Goal: Information Seeking & Learning: Find specific fact

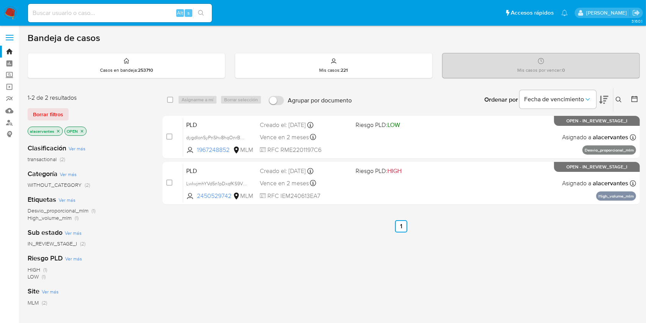
click at [91, 18] on div "Alt s" at bounding box center [120, 13] width 184 height 18
click at [89, 12] on input at bounding box center [120, 13] width 184 height 10
paste input "705918776"
type input "705918776"
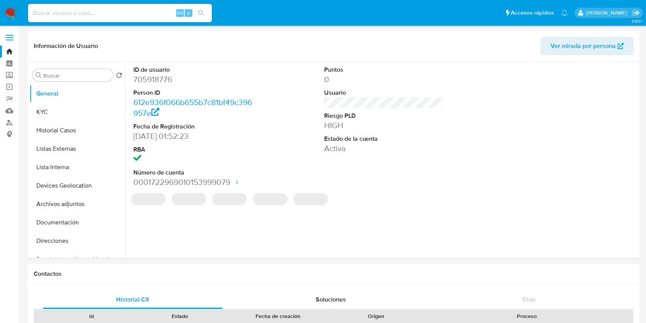
select select "10"
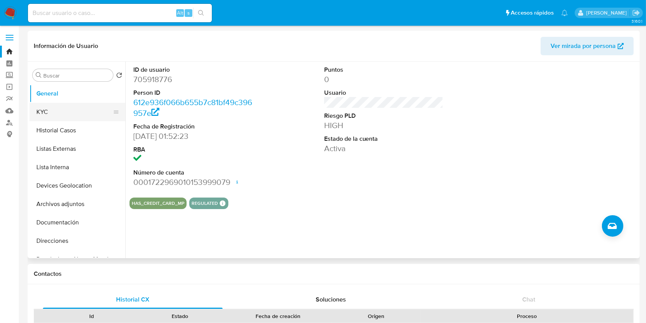
click at [79, 113] on button "KYC" at bounding box center [75, 112] width 90 height 18
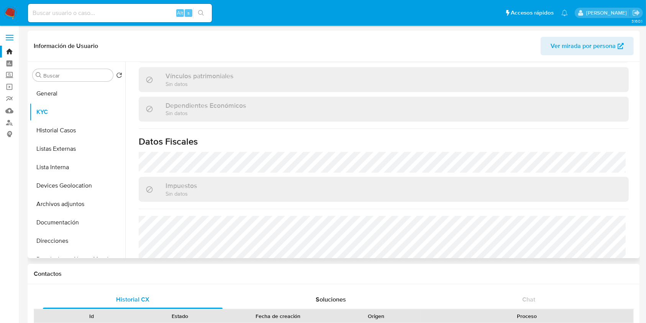
scroll to position [481, 0]
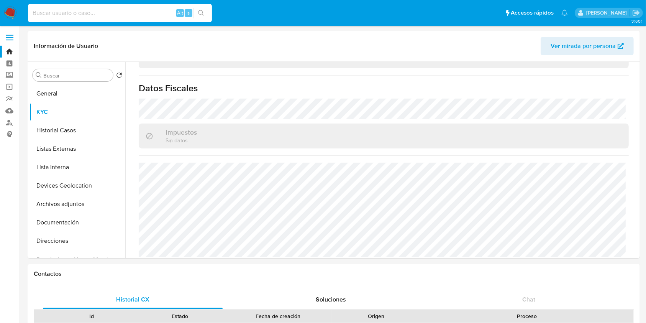
drag, startPoint x: 138, startPoint y: 14, endPoint x: 133, endPoint y: 16, distance: 5.8
click at [138, 14] on input at bounding box center [120, 13] width 184 height 10
paste input "1266007969"
type input "1266007969"
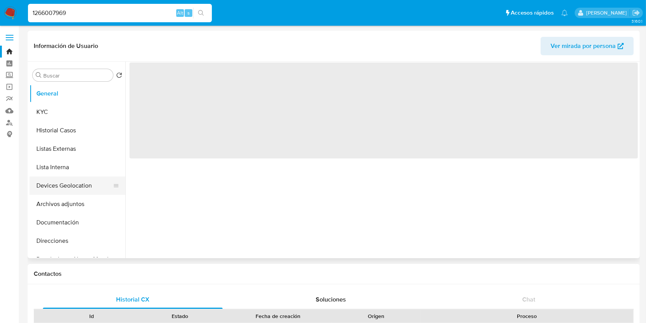
select select "10"
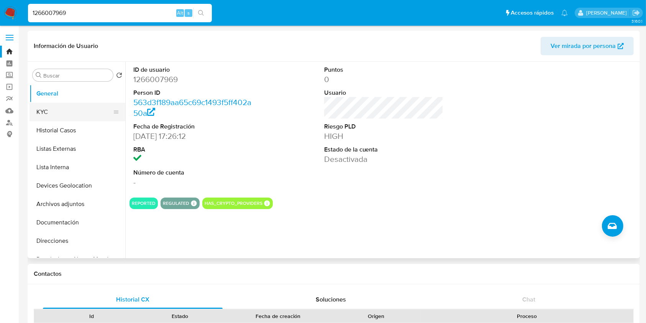
click at [77, 116] on button "KYC" at bounding box center [75, 112] width 90 height 18
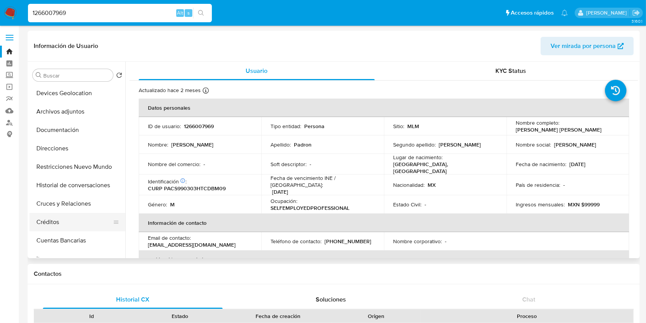
scroll to position [102, 0]
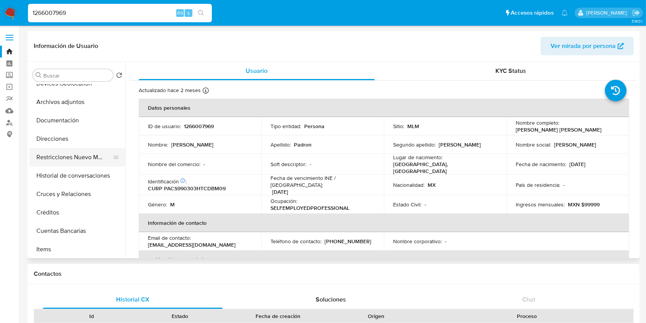
click at [69, 160] on button "Restricciones Nuevo Mundo" at bounding box center [75, 157] width 90 height 18
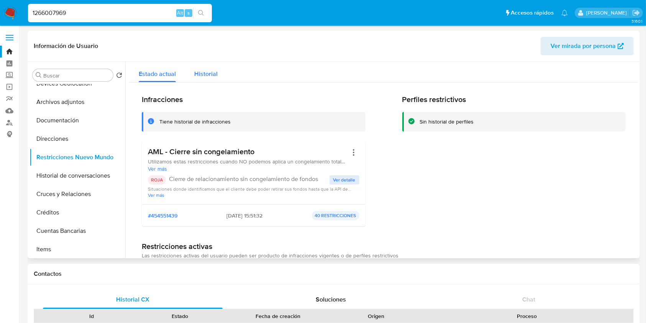
click at [205, 78] on div "Historial" at bounding box center [205, 72] width 23 height 20
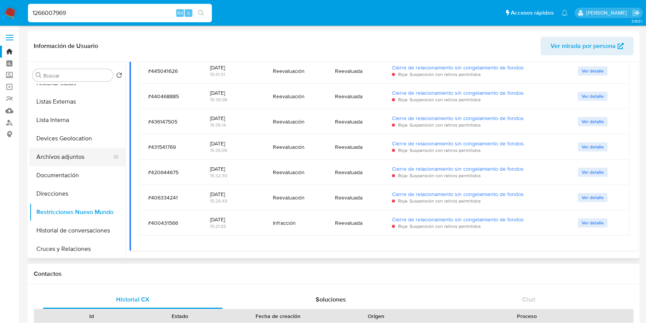
scroll to position [0, 0]
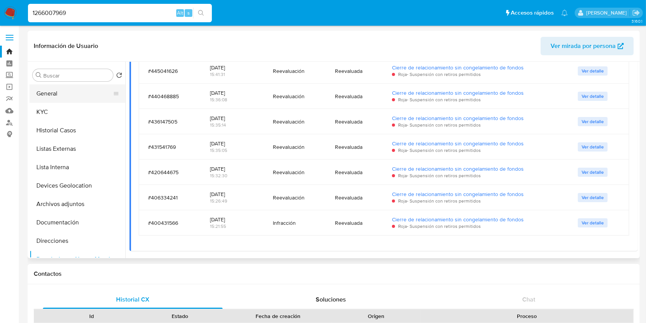
click at [59, 94] on button "General" at bounding box center [75, 93] width 90 height 18
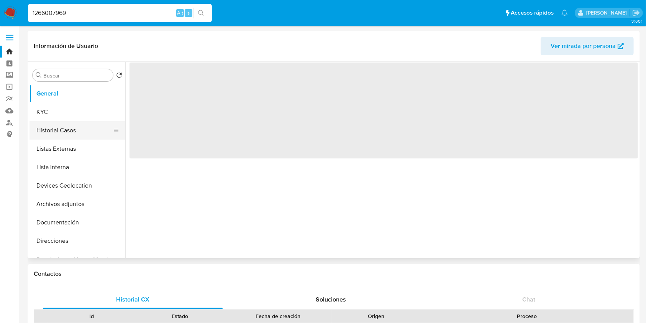
click at [67, 128] on button "Historial Casos" at bounding box center [75, 130] width 90 height 18
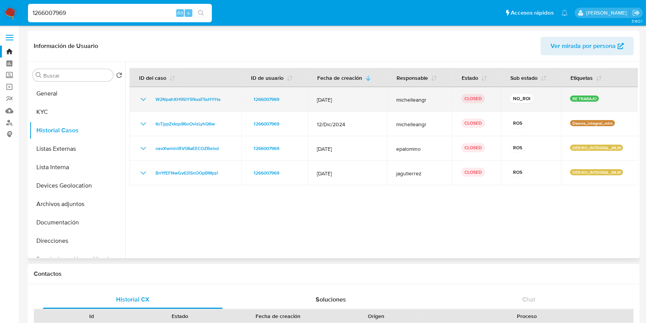
click at [143, 103] on icon "Mostrar/Ocultar" at bounding box center [143, 99] width 9 height 9
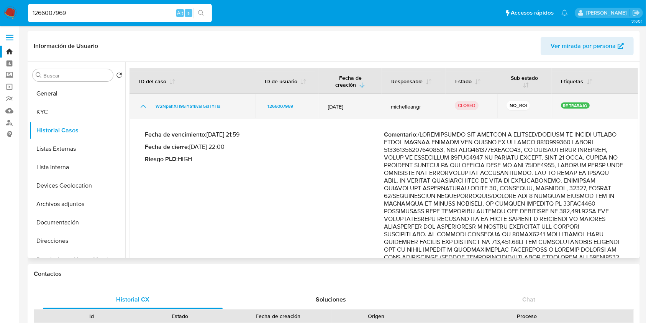
click at [143, 103] on icon "Mostrar/Ocultar" at bounding box center [143, 106] width 9 height 9
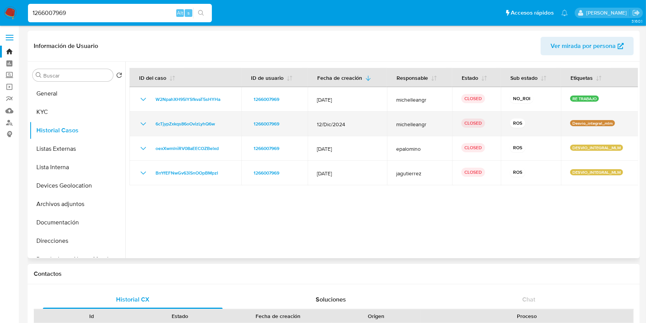
click at [143, 117] on td "6cTjypZxkqs86oOvizLyhQ6w" at bounding box center [186, 124] width 112 height 25
click at [143, 120] on icon "Mostrar/Ocultar" at bounding box center [143, 123] width 9 height 9
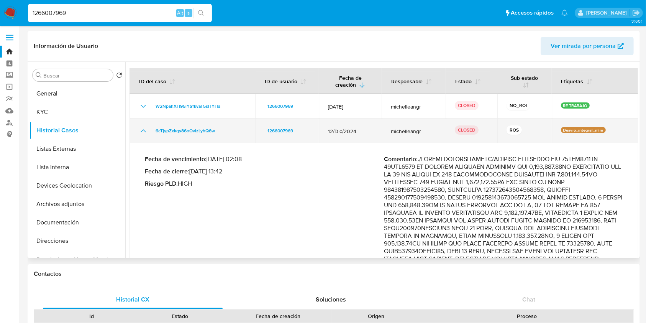
click at [143, 132] on icon "Mostrar/Ocultar" at bounding box center [143, 130] width 9 height 9
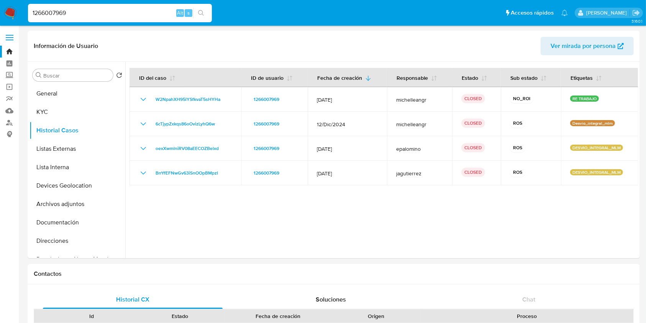
click at [141, 16] on input "1266007969" at bounding box center [120, 13] width 184 height 10
click at [139, 13] on input "1266007969" at bounding box center [120, 13] width 184 height 10
paste input "1800059973"
click at [125, 18] on div "12660079691800059973 Alt s" at bounding box center [120, 13] width 184 height 18
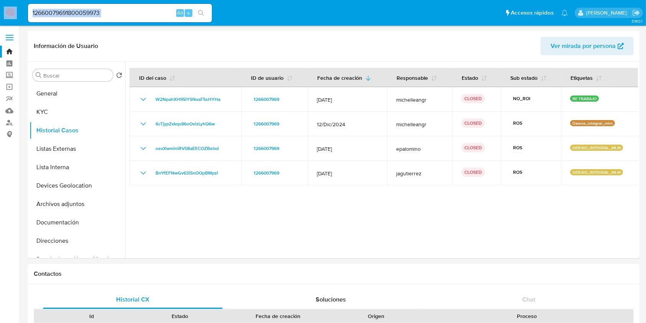
click at [125, 18] on div "12660079691800059973 Alt s" at bounding box center [120, 13] width 184 height 18
click at [126, 10] on input "12660079691800059973" at bounding box center [120, 13] width 184 height 10
click at [79, 11] on input "12660079691800059973" at bounding box center [120, 13] width 184 height 10
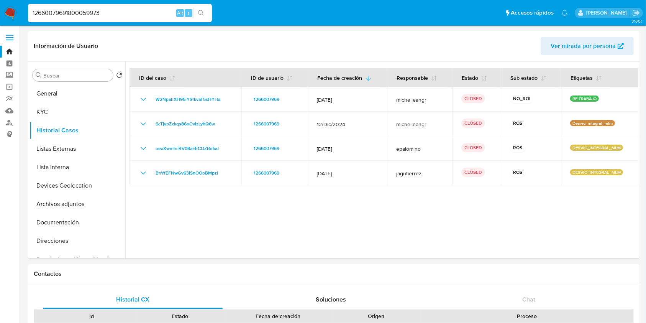
paste input
type input "1800059973"
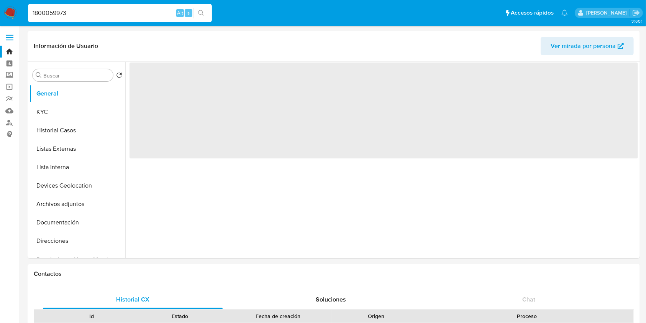
select select "10"
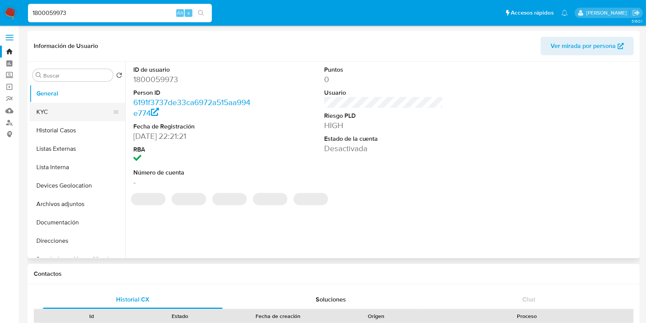
click at [65, 108] on button "KYC" at bounding box center [75, 112] width 90 height 18
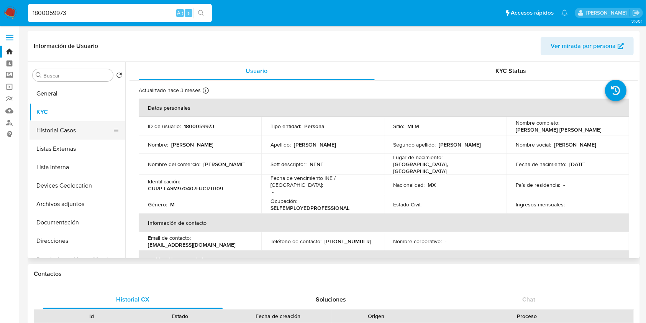
click at [57, 129] on button "Historial Casos" at bounding box center [75, 130] width 90 height 18
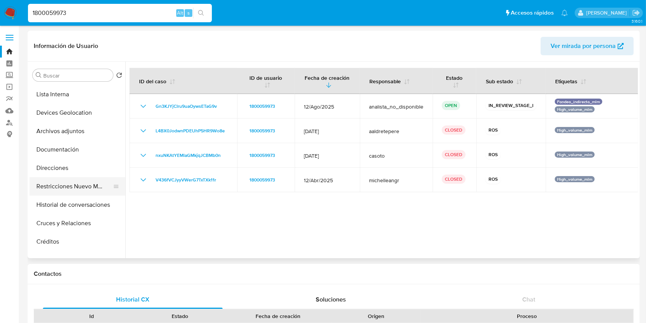
scroll to position [102, 0]
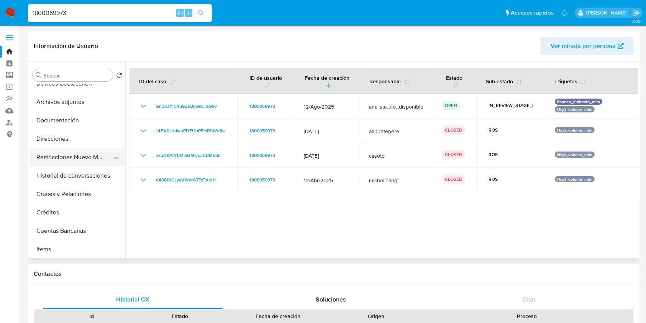
click at [82, 160] on button "Restricciones Nuevo Mundo" at bounding box center [75, 157] width 90 height 18
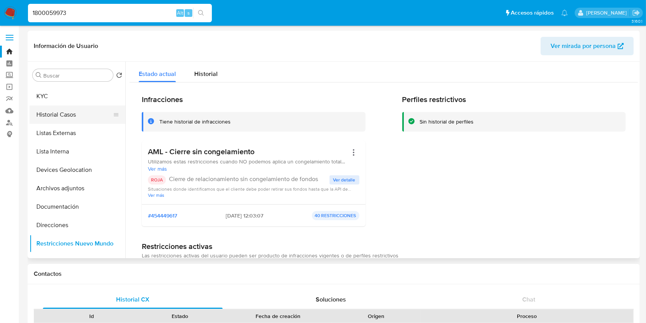
scroll to position [0, 0]
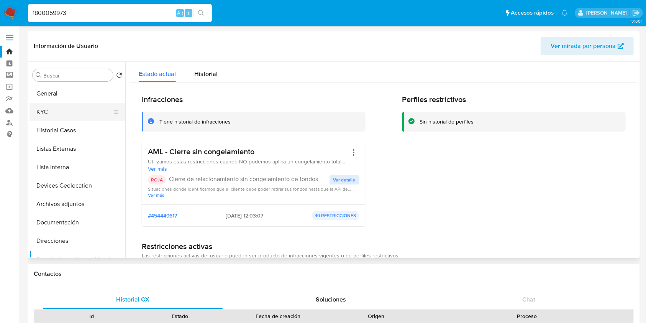
click at [75, 112] on button "KYC" at bounding box center [75, 112] width 90 height 18
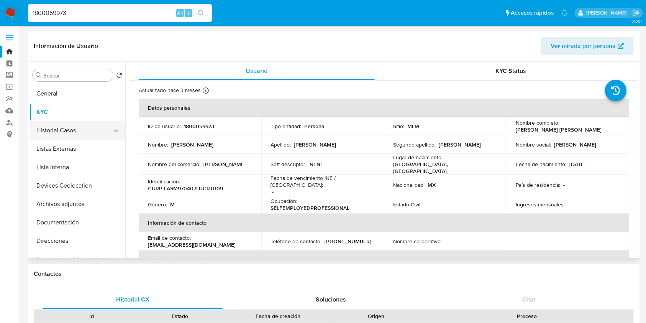
click at [53, 128] on button "Historial Casos" at bounding box center [75, 130] width 90 height 18
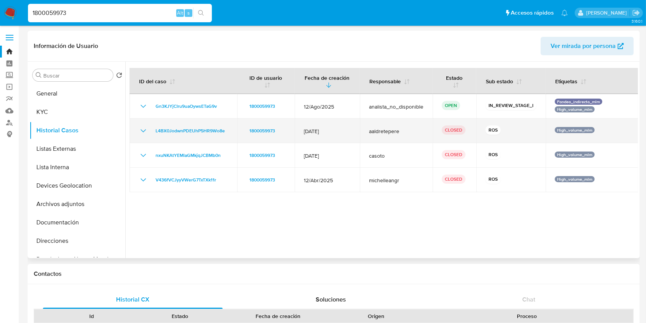
click at [144, 129] on icon "Mostrar/Ocultar" at bounding box center [143, 130] width 9 height 9
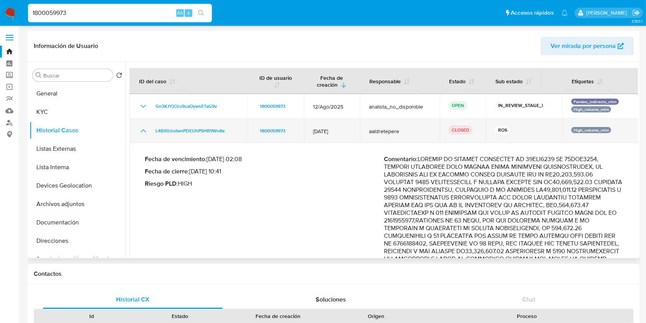
click at [143, 131] on icon "Mostrar/Ocultar" at bounding box center [143, 130] width 9 height 9
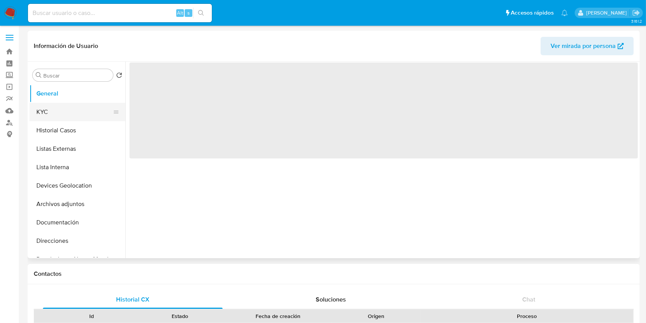
select select "10"
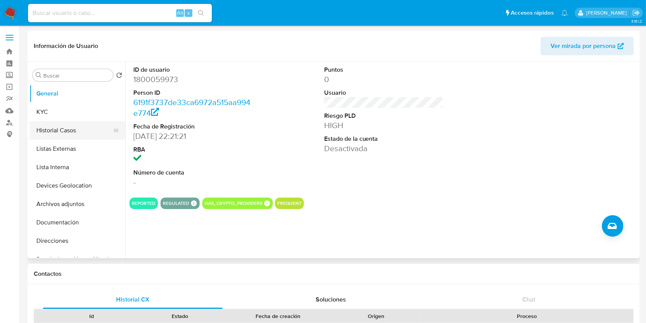
click at [71, 128] on button "Historial Casos" at bounding box center [75, 130] width 90 height 18
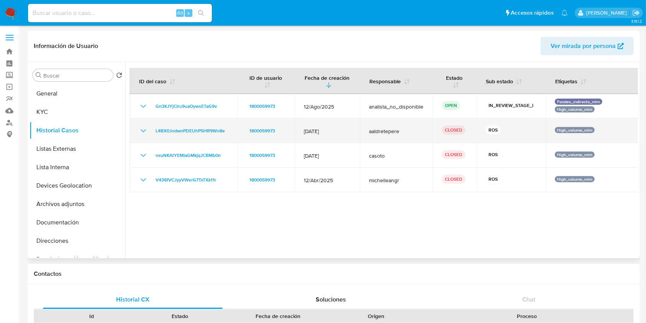
click at [144, 131] on icon "Mostrar/Ocultar" at bounding box center [143, 130] width 9 height 9
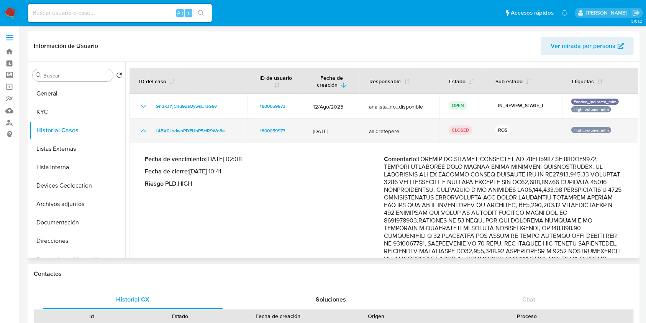
click at [146, 130] on icon "Mostrar/Ocultar" at bounding box center [143, 130] width 9 height 9
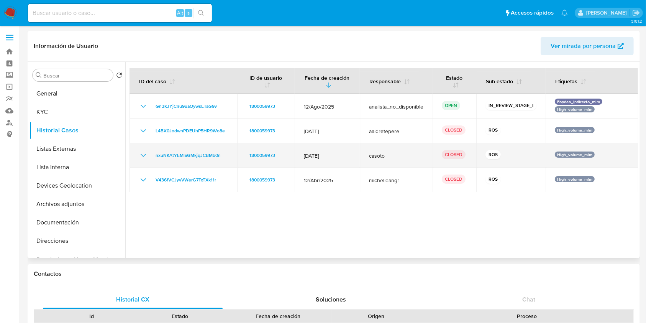
click at [141, 155] on icon "Mostrar/Ocultar" at bounding box center [143, 155] width 9 height 9
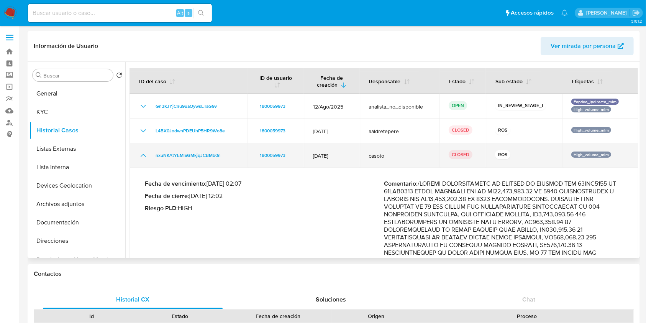
click at [142, 155] on icon "Mostrar/Ocultar" at bounding box center [143, 155] width 5 height 3
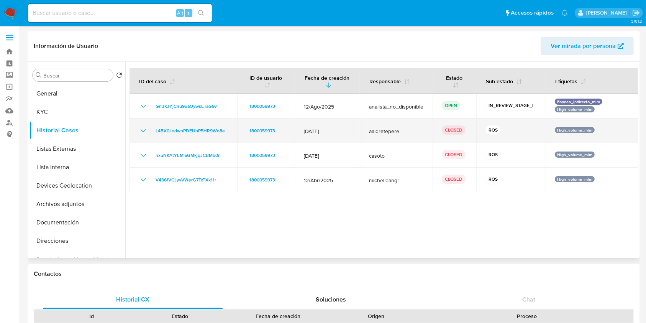
click at [144, 135] on icon "Mostrar/Ocultar" at bounding box center [143, 130] width 9 height 9
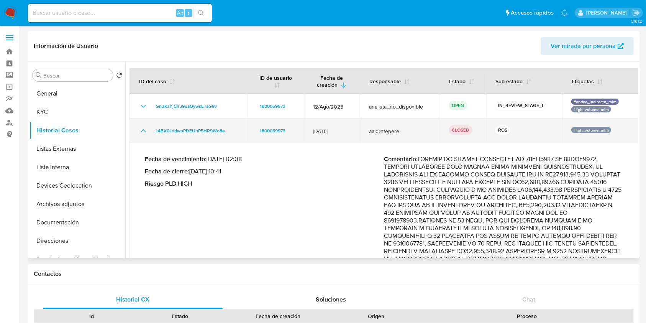
click at [144, 133] on icon "Mostrar/Ocultar" at bounding box center [143, 130] width 9 height 9
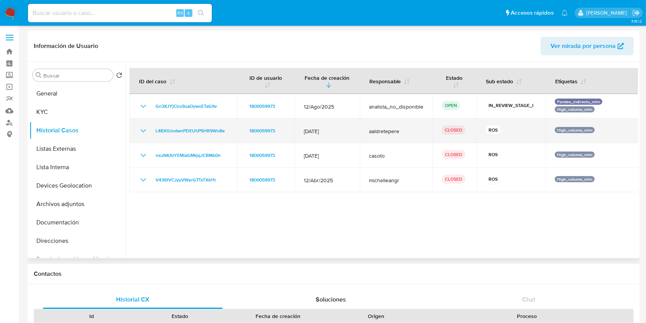
click at [141, 130] on icon "Mostrar/Ocultar" at bounding box center [143, 130] width 5 height 3
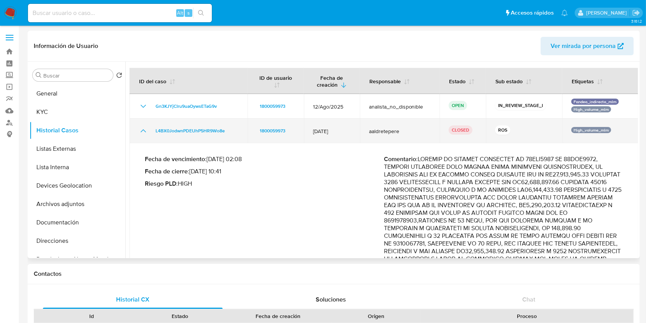
click at [143, 130] on icon "Mostrar/Ocultar" at bounding box center [143, 130] width 9 height 9
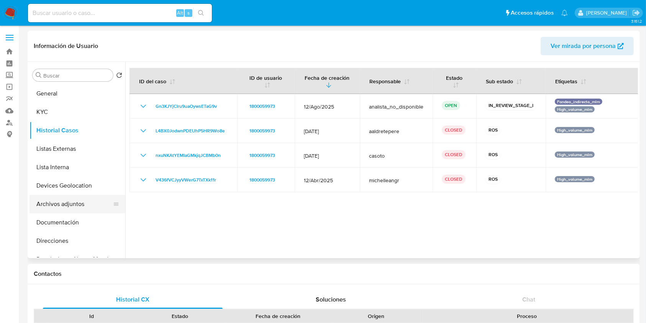
click at [64, 199] on button "Archivos adjuntos" at bounding box center [75, 204] width 90 height 18
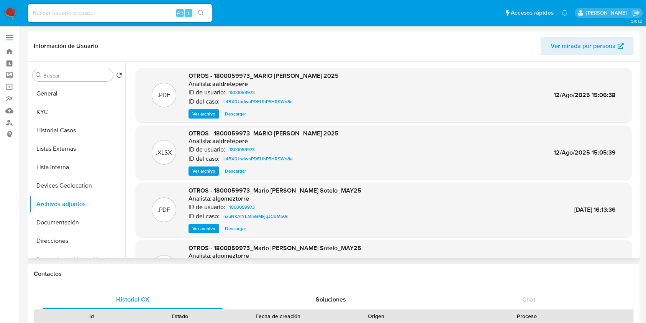
click at [210, 170] on span "Ver archivo" at bounding box center [203, 171] width 23 height 8
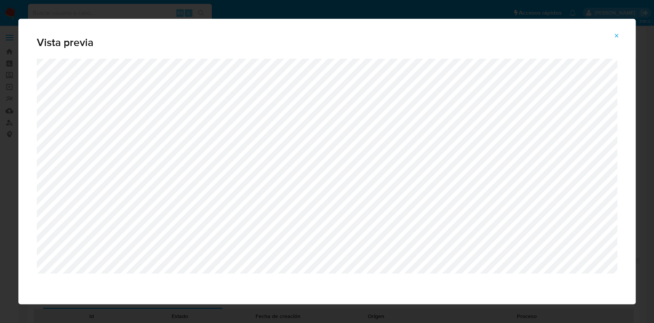
click at [623, 34] on button "Attachment preview" at bounding box center [616, 36] width 17 height 12
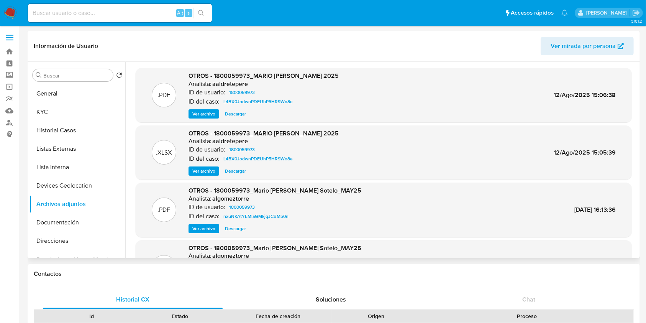
click at [210, 170] on span "Ver archivo" at bounding box center [203, 171] width 23 height 8
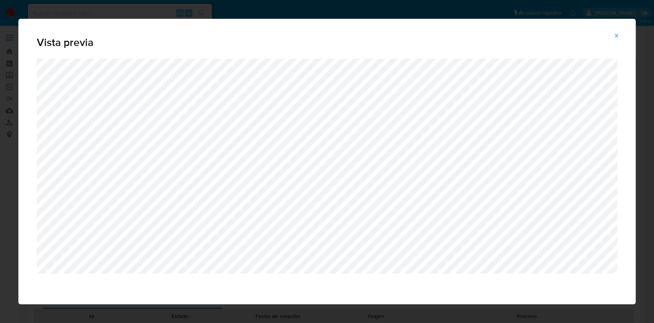
click at [616, 34] on icon "Attachment preview" at bounding box center [617, 36] width 6 height 6
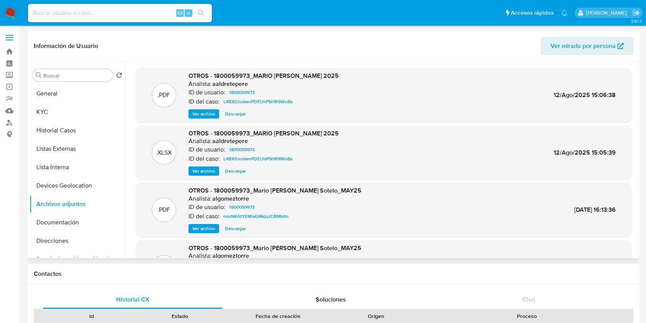
click at [238, 171] on span "Descargar" at bounding box center [235, 171] width 21 height 8
click at [67, 95] on button "General" at bounding box center [75, 93] width 90 height 18
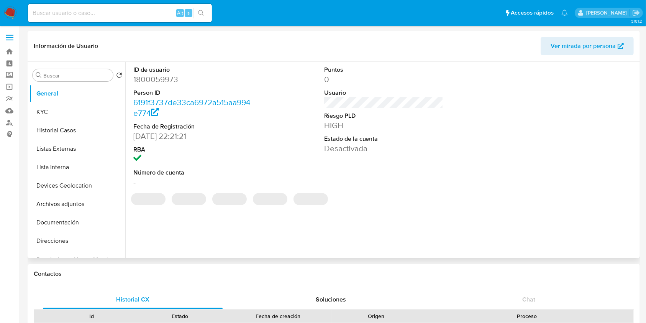
click at [164, 83] on dd "1800059973" at bounding box center [193, 79] width 120 height 11
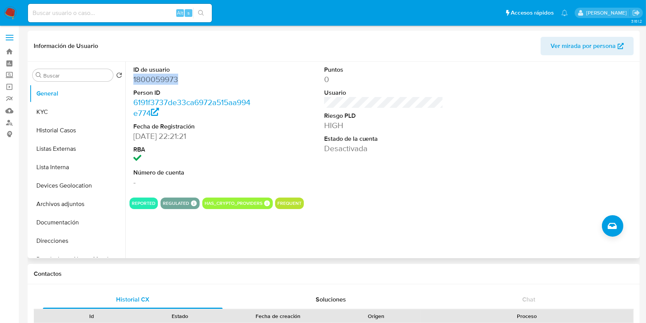
copy dd "1800059973"
click at [0, 110] on link "Mulan" at bounding box center [45, 111] width 91 height 12
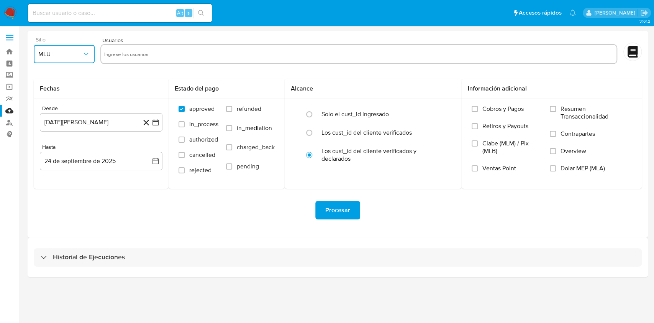
click at [67, 59] on button "MLU" at bounding box center [64, 54] width 61 height 18
click at [50, 167] on span "MLM" at bounding box center [44, 167] width 13 height 8
click at [163, 59] on input "text" at bounding box center [358, 54] width 509 height 12
type input "1800059973"
click at [156, 120] on icon "button" at bounding box center [156, 122] width 6 height 6
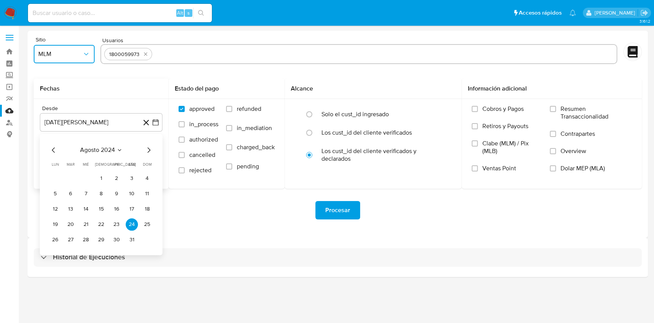
click at [103, 174] on button "1" at bounding box center [101, 178] width 12 height 12
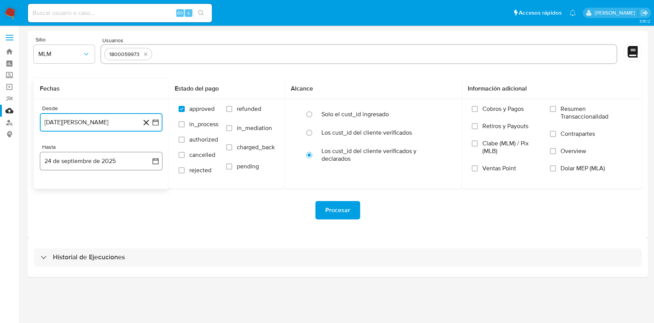
click at [156, 160] on icon "button" at bounding box center [156, 161] width 8 height 8
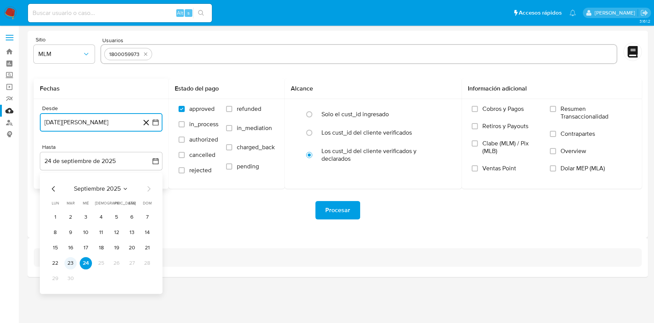
click at [76, 263] on button "23" at bounding box center [70, 263] width 12 height 12
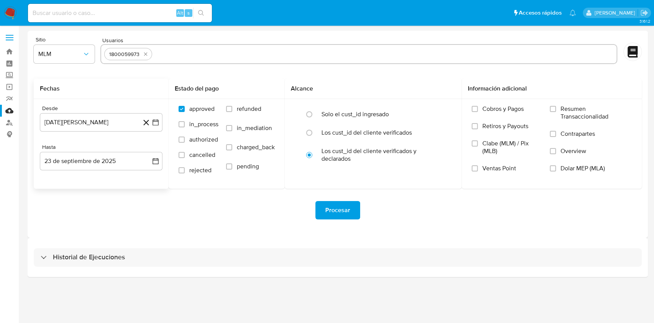
click at [113, 205] on div "Procesar" at bounding box center [338, 210] width 608 height 18
click at [159, 164] on button "23 de septiembre de 2025" at bounding box center [101, 161] width 123 height 18
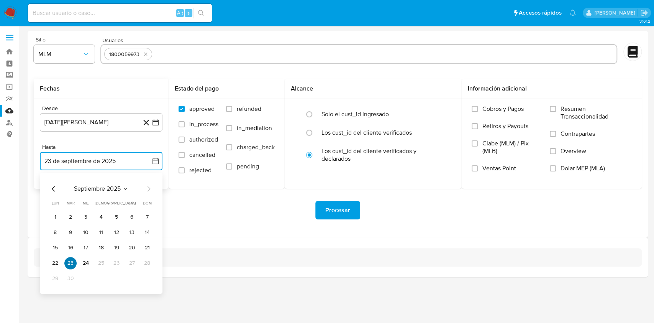
click at [73, 260] on button "23" at bounding box center [70, 263] width 12 height 12
click at [71, 261] on button "23" at bounding box center [70, 263] width 12 height 12
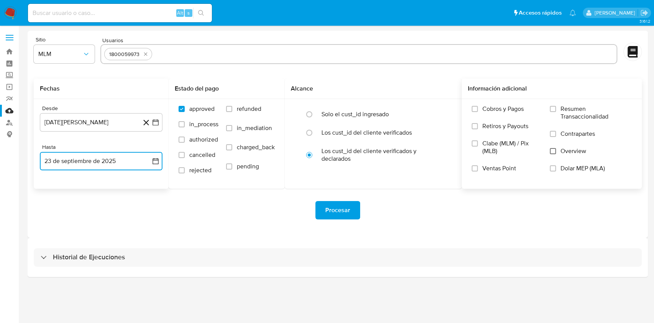
click at [553, 149] on input "Overview" at bounding box center [553, 151] width 6 height 6
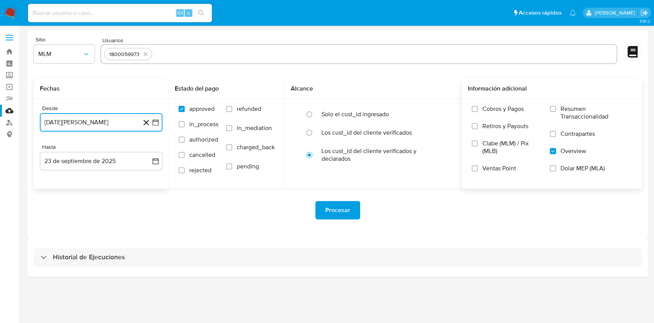
click at [156, 125] on icon "button" at bounding box center [156, 122] width 6 height 6
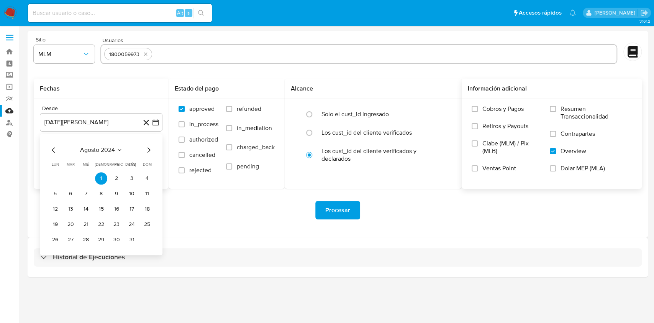
click at [154, 148] on div "agosto 2024 agosto 2024 lun lunes mar martes mié miércoles jue jueves vie viern…" at bounding box center [101, 194] width 123 height 121
click at [151, 149] on icon "Mes siguiente" at bounding box center [148, 149] width 9 height 9
click at [146, 149] on icon "Mes siguiente" at bounding box center [148, 149] width 9 height 9
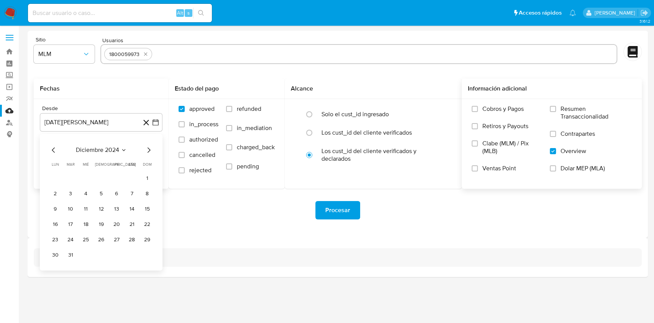
click at [148, 149] on icon "Mes siguiente" at bounding box center [148, 149] width 9 height 9
click at [149, 148] on icon "Mes siguiente" at bounding box center [148, 149] width 9 height 9
click at [150, 148] on icon "Mes siguiente" at bounding box center [148, 149] width 9 height 9
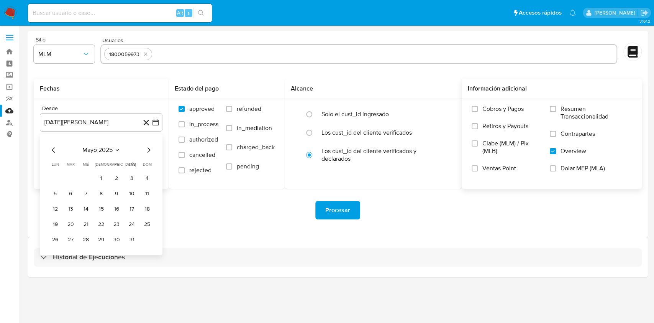
click at [150, 148] on icon "Mes siguiente" at bounding box center [148, 149] width 9 height 9
click at [116, 176] on button "1" at bounding box center [116, 178] width 12 height 12
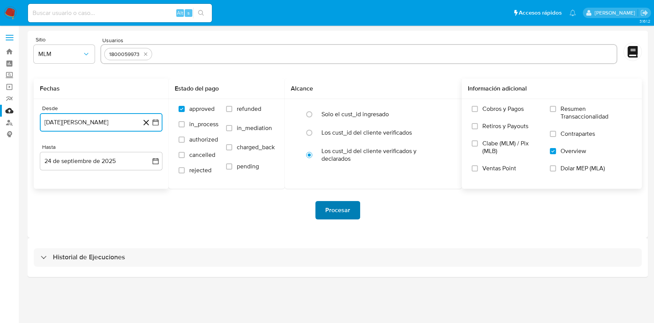
click at [330, 212] on span "Procesar" at bounding box center [337, 210] width 25 height 17
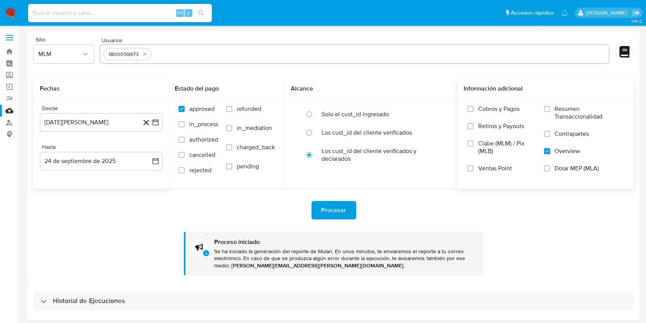
click at [102, 6] on div "Alt s" at bounding box center [120, 13] width 184 height 18
click at [105, 11] on input at bounding box center [120, 13] width 184 height 10
paste input "1800059973"
type input "1800059973"
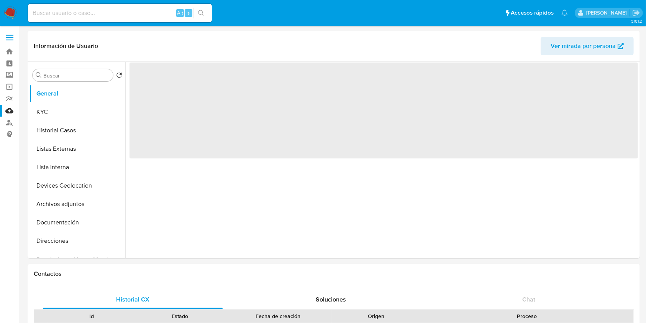
select select "10"
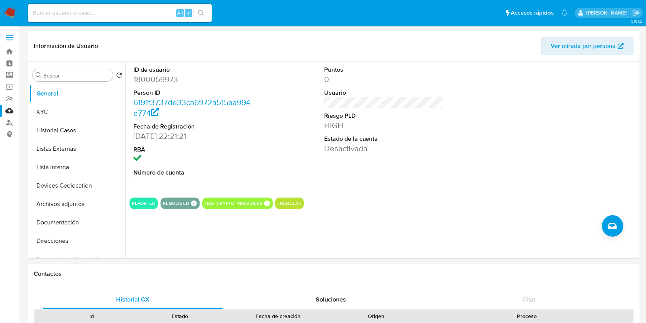
click at [34, 117] on button "KYC" at bounding box center [75, 112] width 90 height 18
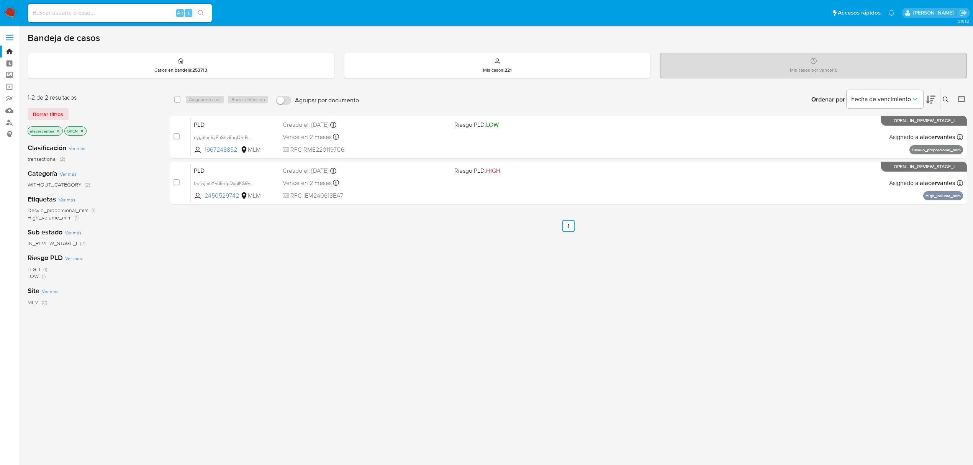
click at [131, 2] on div "Alt s" at bounding box center [120, 12] width 184 height 21
click at [131, 10] on input at bounding box center [120, 13] width 184 height 10
paste input "1800059973"
type input "1800059973"
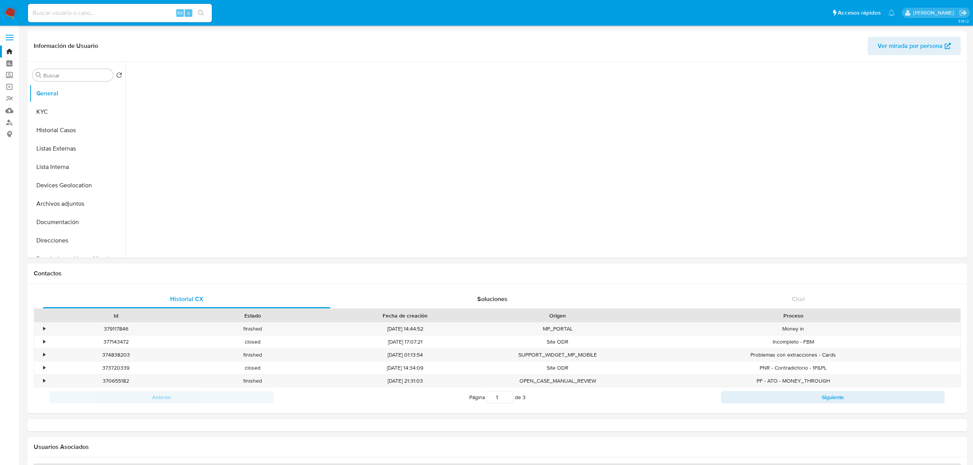
select select "10"
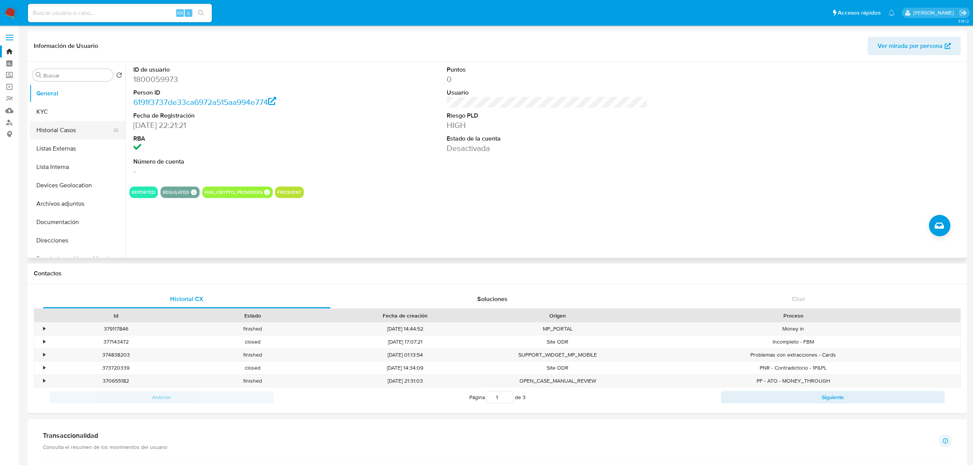
click at [58, 128] on button "Historial Casos" at bounding box center [75, 130] width 90 height 18
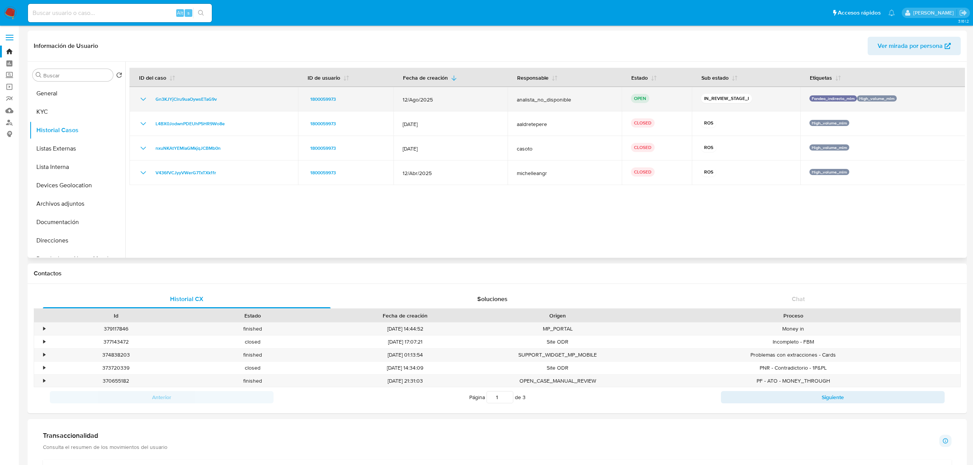
click at [140, 97] on icon "Mostrar/Ocultar" at bounding box center [143, 99] width 9 height 9
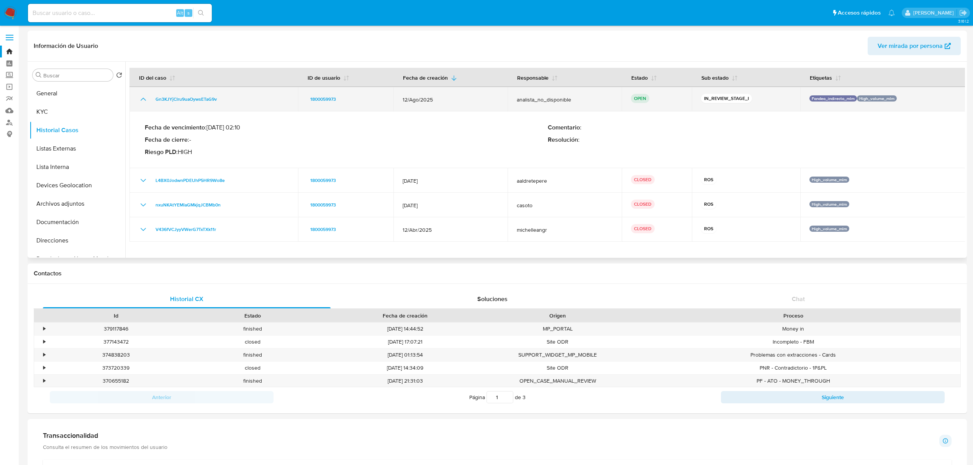
click at [140, 97] on icon "Mostrar/Ocultar" at bounding box center [143, 99] width 9 height 9
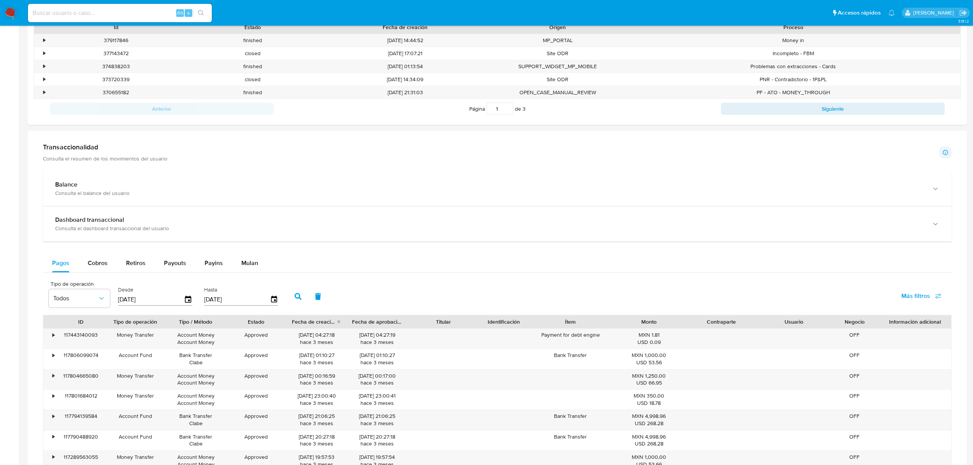
scroll to position [307, 0]
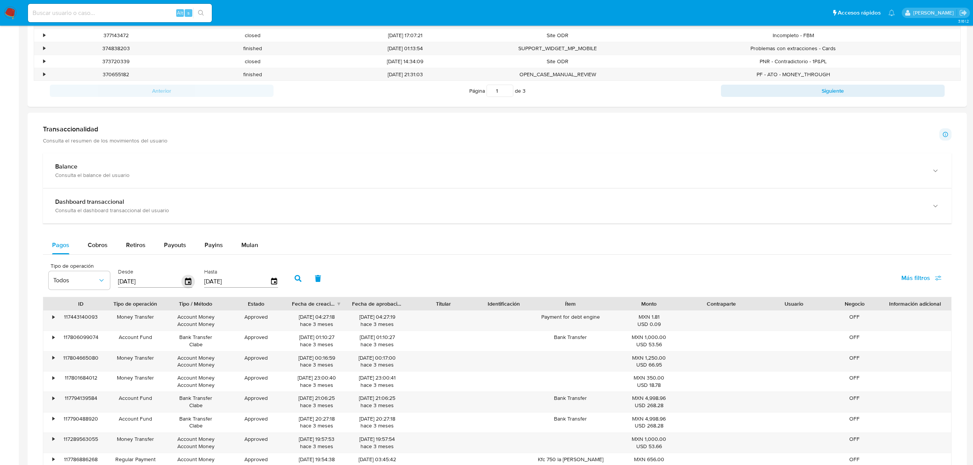
click at [191, 283] on icon "button" at bounding box center [188, 281] width 6 height 7
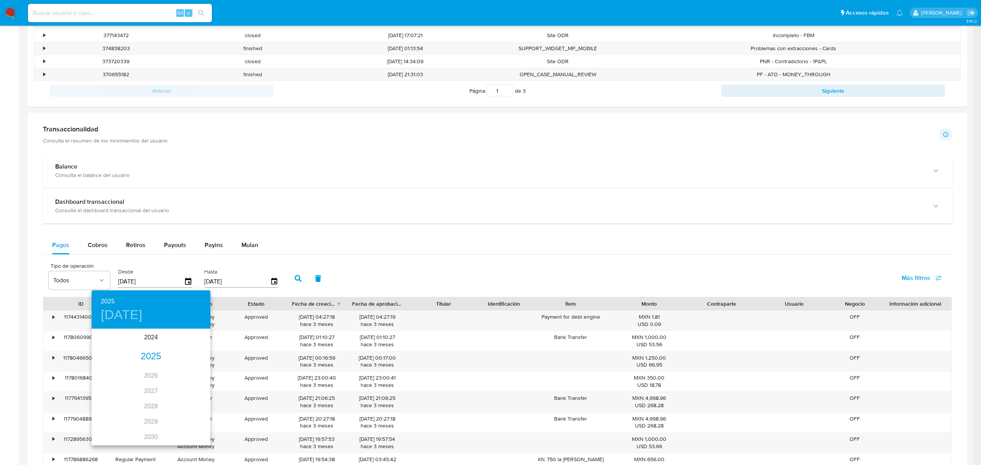
click at [148, 354] on div "2025" at bounding box center [151, 356] width 119 height 15
click at [146, 399] on div "ago." at bounding box center [150, 401] width 39 height 29
click at [166, 368] on p "1" at bounding box center [166, 370] width 3 height 8
type input "01/08/2025"
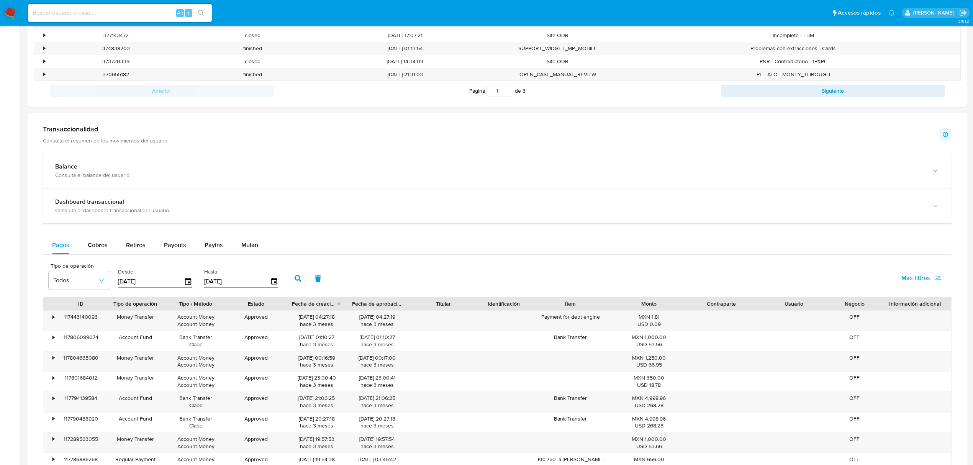
click at [290, 284] on button "button" at bounding box center [298, 278] width 20 height 18
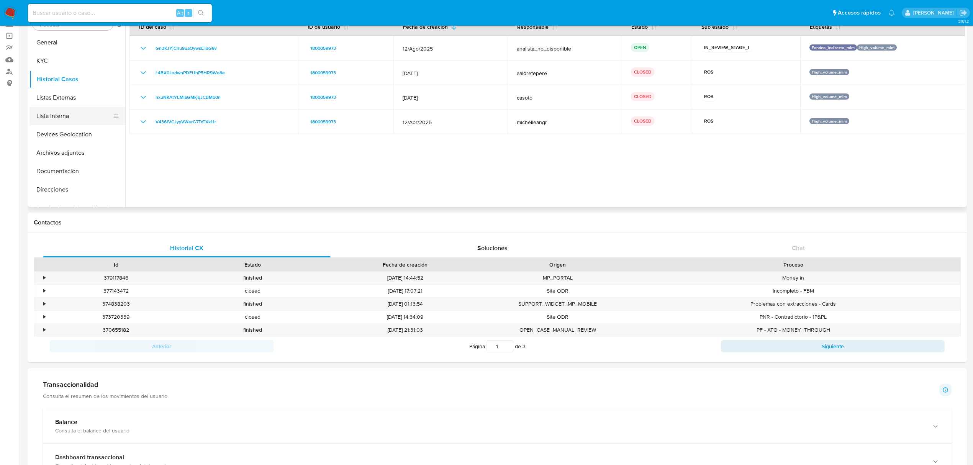
scroll to position [0, 0]
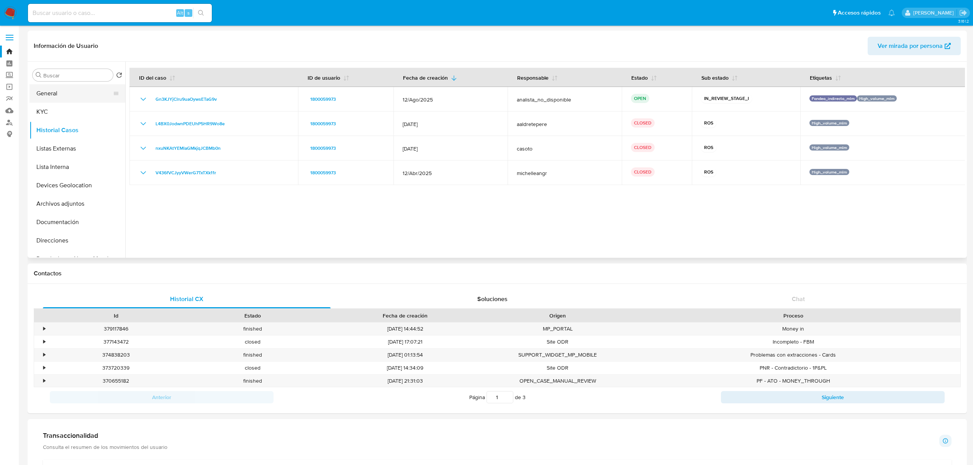
click at [64, 97] on button "General" at bounding box center [75, 93] width 90 height 18
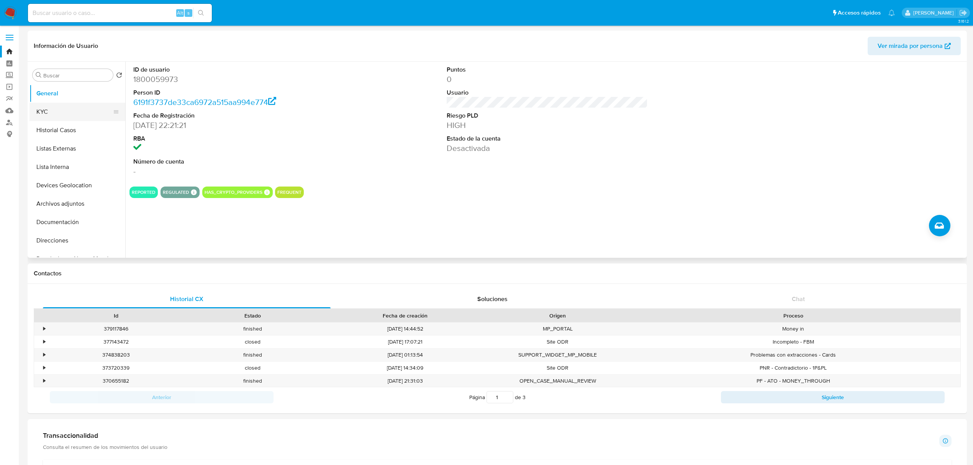
click at [66, 112] on button "KYC" at bounding box center [75, 112] width 90 height 18
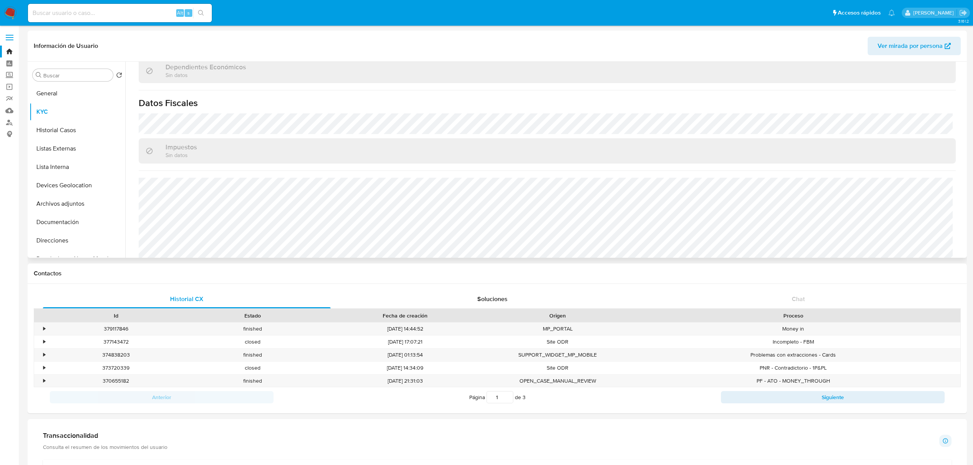
scroll to position [460, 0]
click at [69, 123] on button "Historial Casos" at bounding box center [75, 130] width 90 height 18
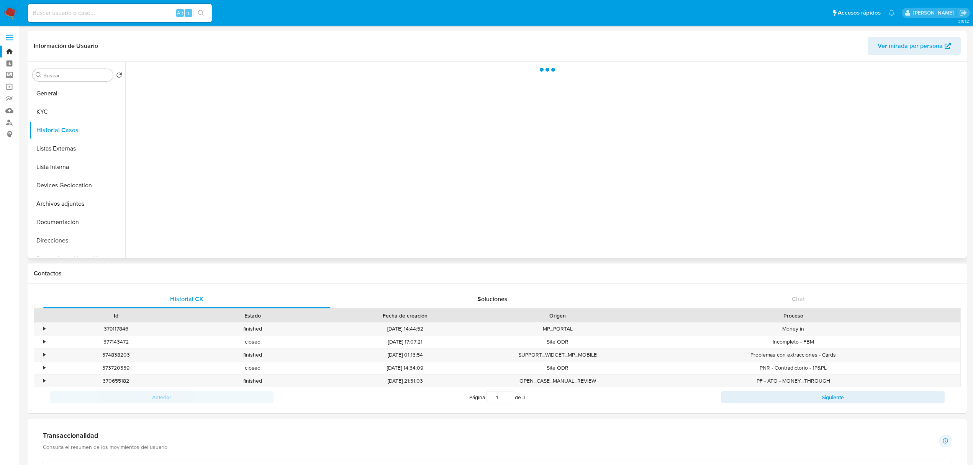
scroll to position [0, 0]
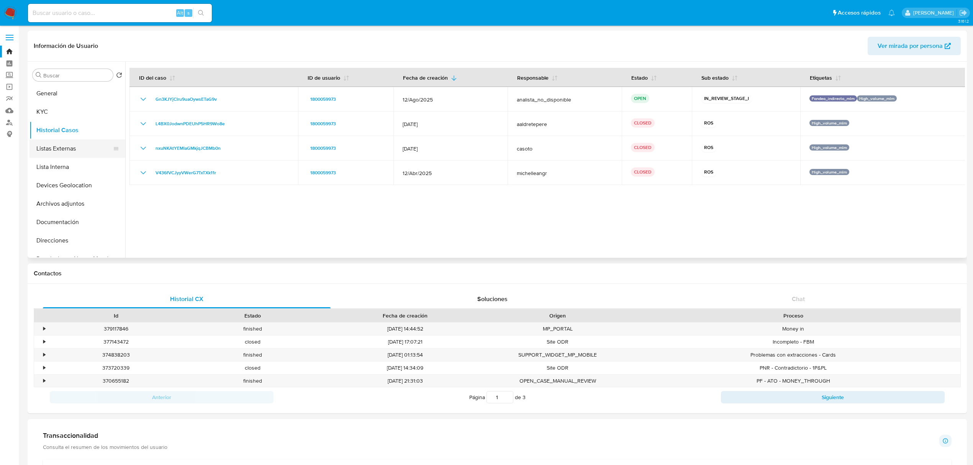
click at [62, 141] on button "Listas Externas" at bounding box center [75, 149] width 90 height 18
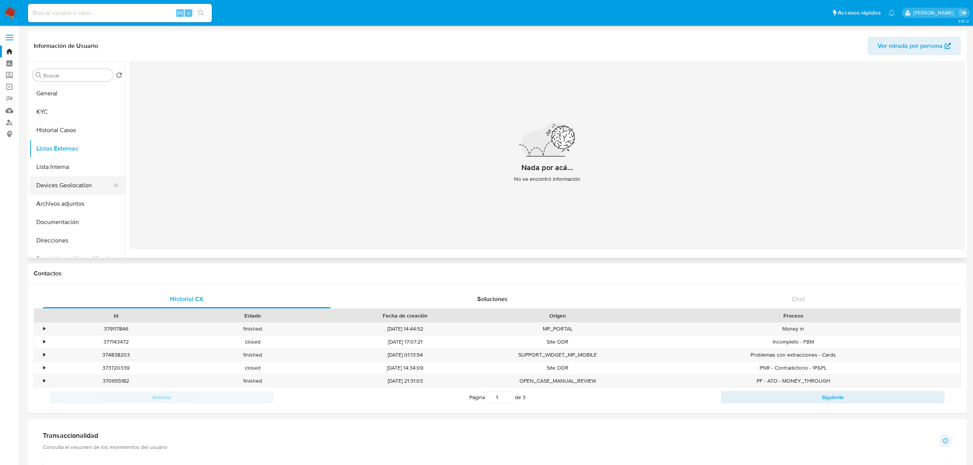
click at [76, 189] on button "Devices Geolocation" at bounding box center [75, 185] width 90 height 18
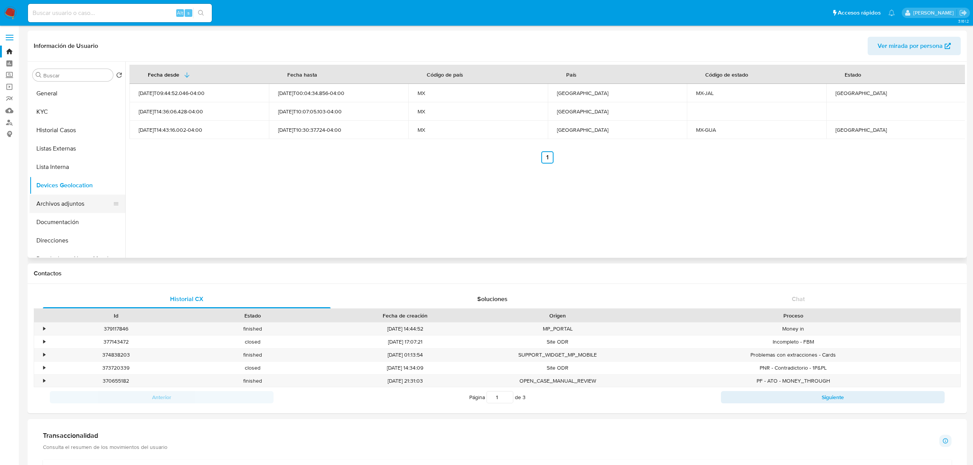
click at [90, 204] on button "Archivos adjuntos" at bounding box center [75, 204] width 90 height 18
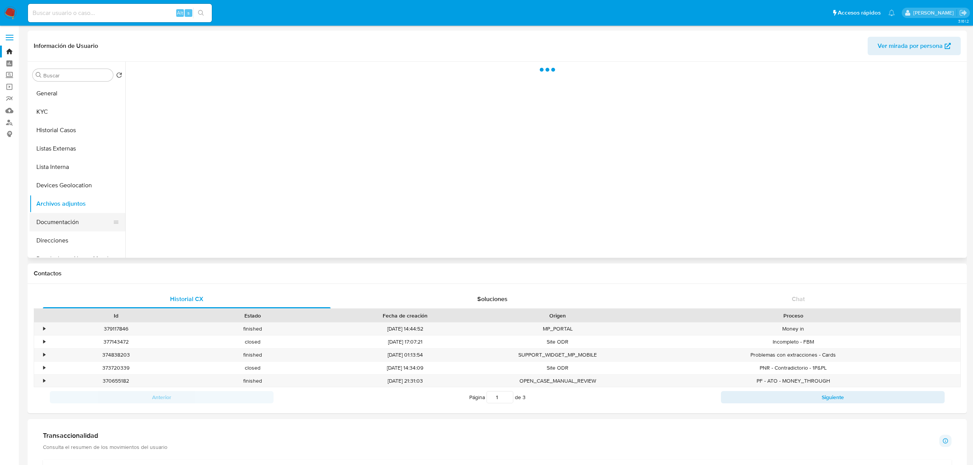
click at [84, 217] on button "Documentación" at bounding box center [75, 222] width 90 height 18
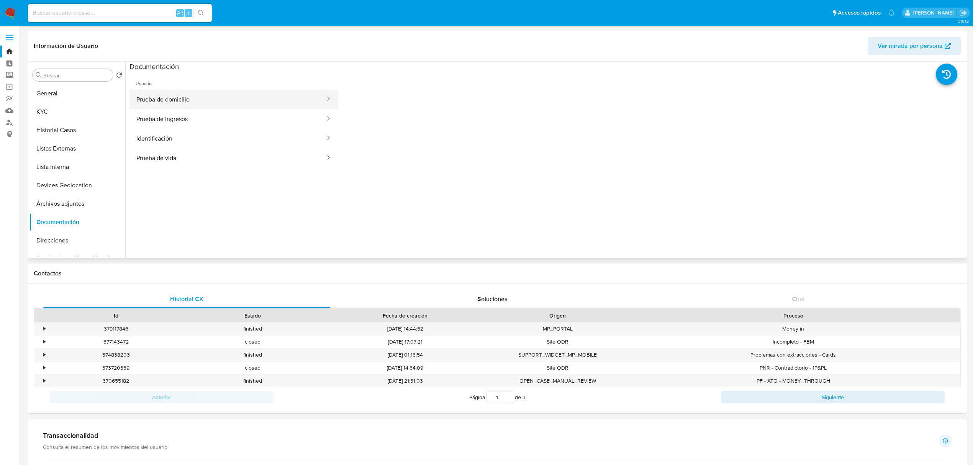
click at [236, 98] on button "Prueba de domicilio" at bounding box center [228, 100] width 197 height 20
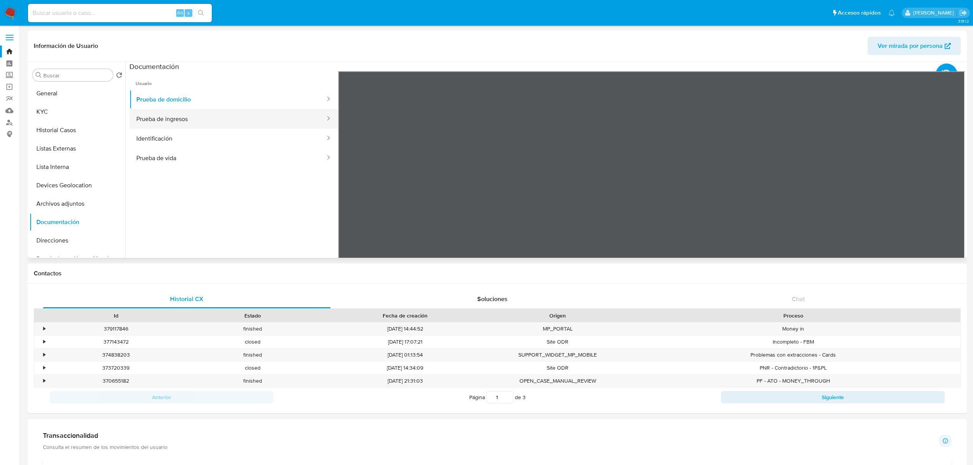
click at [253, 126] on button "Prueba de ingresos" at bounding box center [228, 119] width 197 height 20
click at [184, 158] on button "Prueba de vida" at bounding box center [228, 158] width 197 height 20
click at [202, 143] on button "Identificación" at bounding box center [228, 139] width 197 height 20
click at [240, 158] on button "Prueba de vida" at bounding box center [228, 158] width 197 height 20
click at [186, 140] on button "Identificación" at bounding box center [228, 139] width 197 height 20
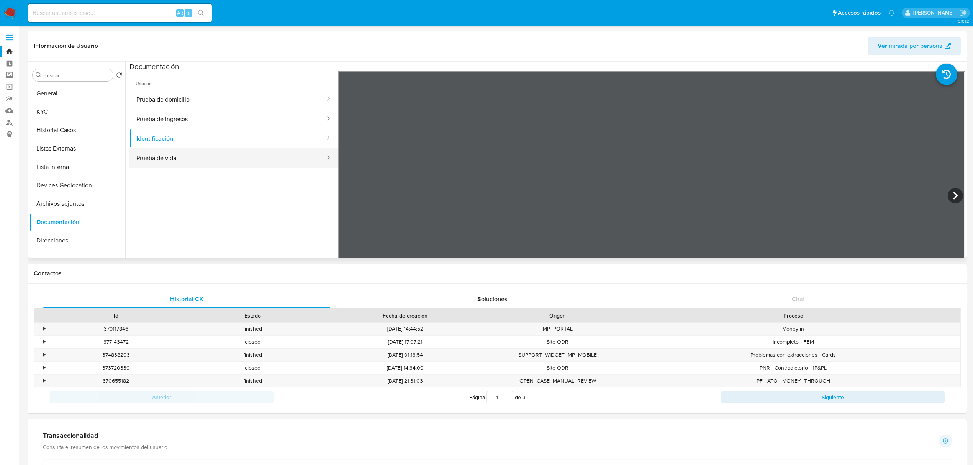
click at [190, 163] on button "Prueba de vida" at bounding box center [228, 158] width 197 height 20
click at [195, 136] on button "Identificación" at bounding box center [228, 139] width 197 height 20
click at [72, 116] on button "KYC" at bounding box center [75, 112] width 90 height 18
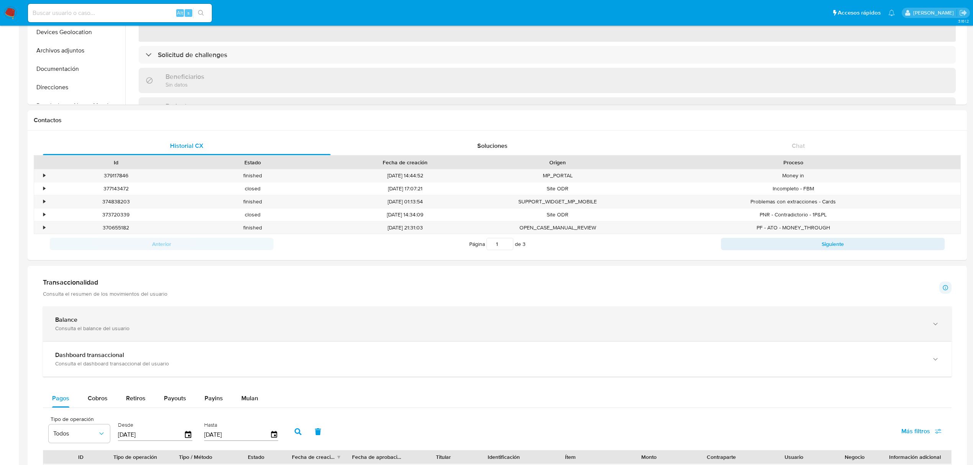
scroll to position [204, 0]
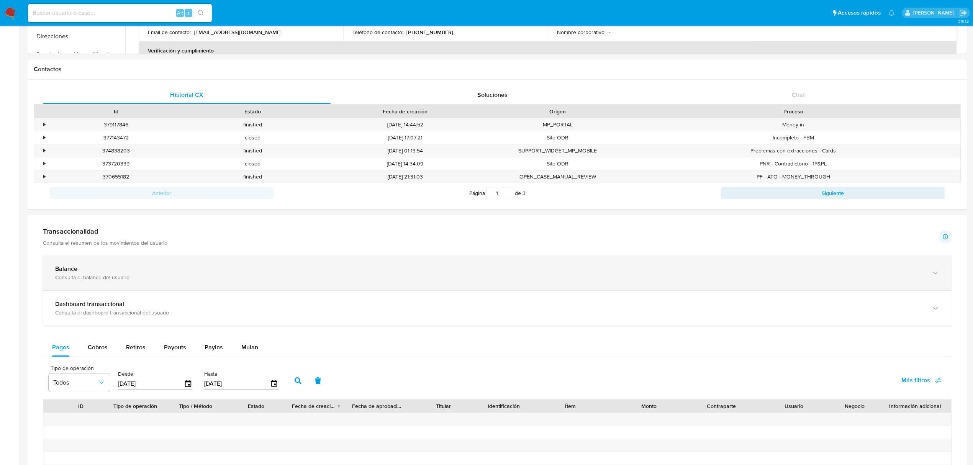
click at [330, 290] on div "Balance Consulta el balance del usuario" at bounding box center [497, 273] width 909 height 35
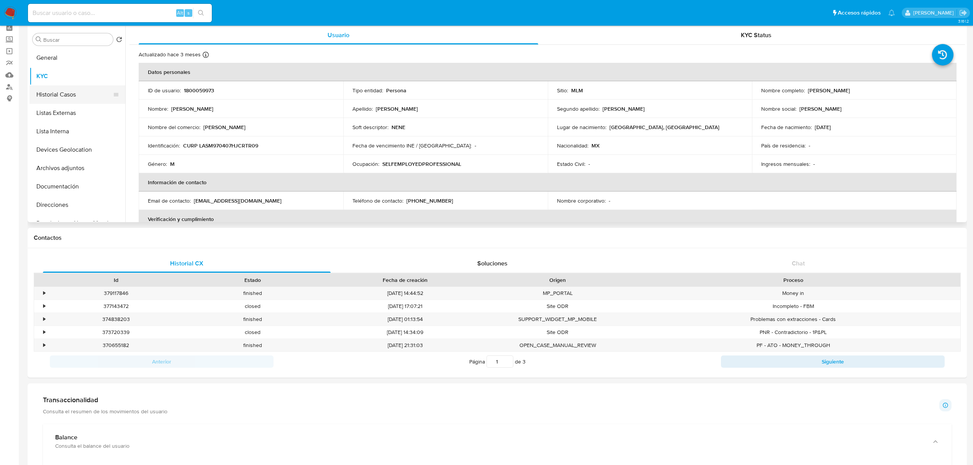
scroll to position [0, 0]
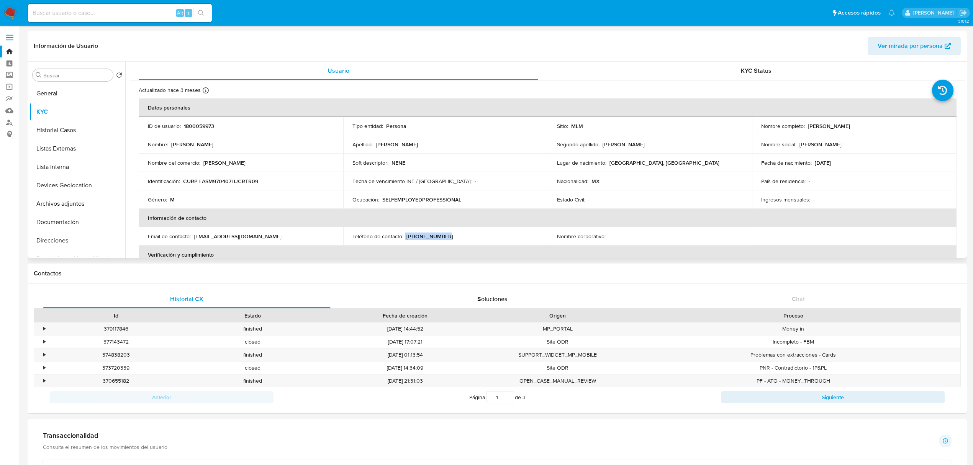
drag, startPoint x: 405, startPoint y: 235, endPoint x: 461, endPoint y: 238, distance: 56.0
click at [461, 238] on div "Teléfono de contacto : (33) 40160404" at bounding box center [446, 236] width 186 height 7
copy div "(33) 40160404"
drag, startPoint x: 195, startPoint y: 236, endPoint x: 255, endPoint y: 242, distance: 60.5
click at [254, 242] on td "Email de contacto : alcaralorocarlos@gmail.com" at bounding box center [241, 236] width 205 height 18
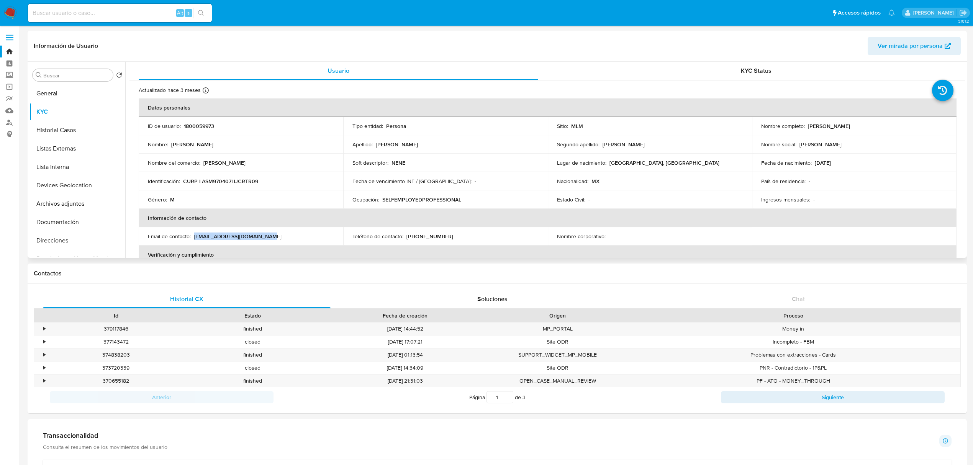
copy p "alcaralorocarlos@gmail.com"
click at [61, 89] on button "General" at bounding box center [75, 93] width 90 height 18
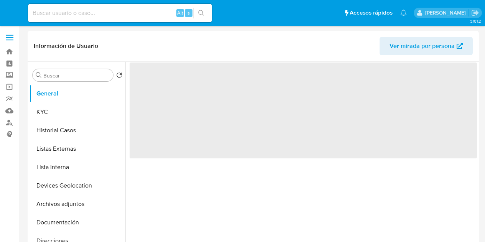
select select "10"
